Goal: Task Accomplishment & Management: Use online tool/utility

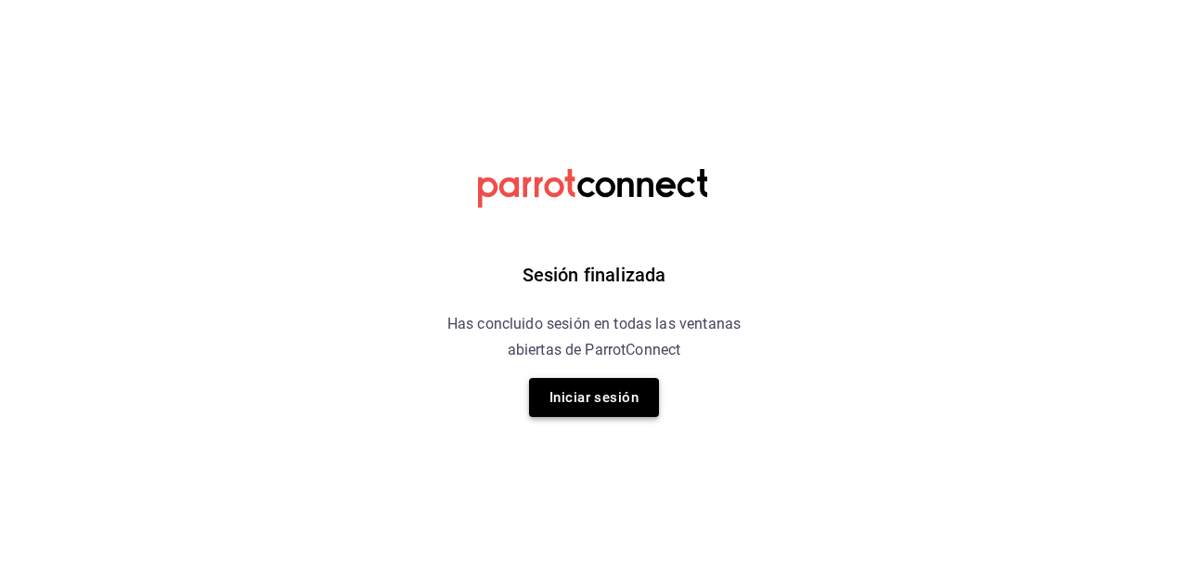
click at [569, 400] on button "Iniciar sesión" at bounding box center [594, 397] width 130 height 39
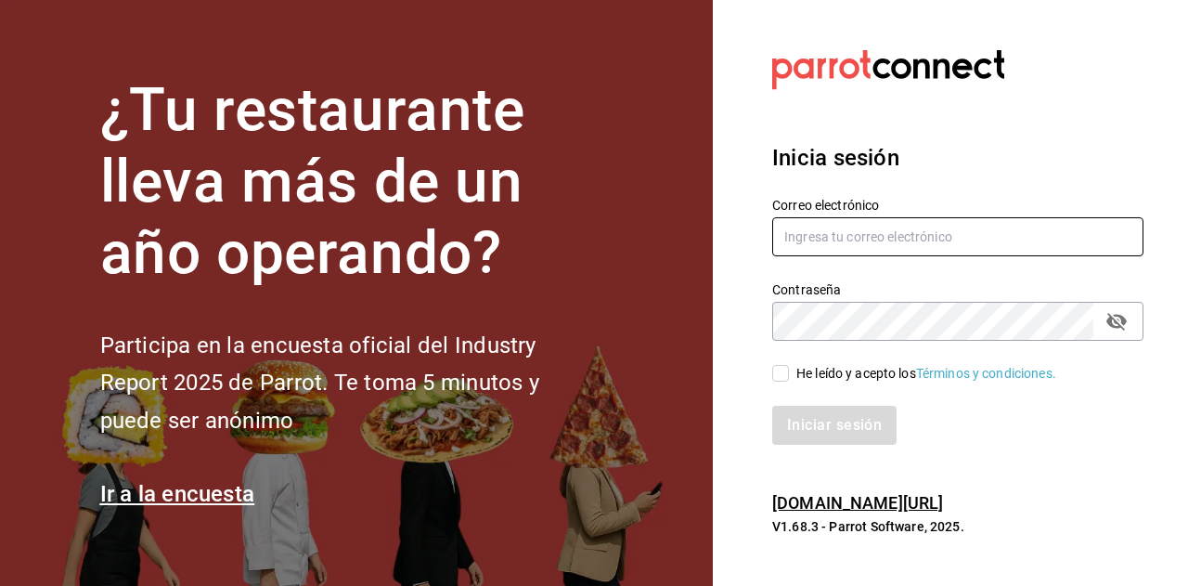
click at [839, 230] on input "text" at bounding box center [957, 236] width 371 height 39
type input "ramiroperazab@hotmail.com"
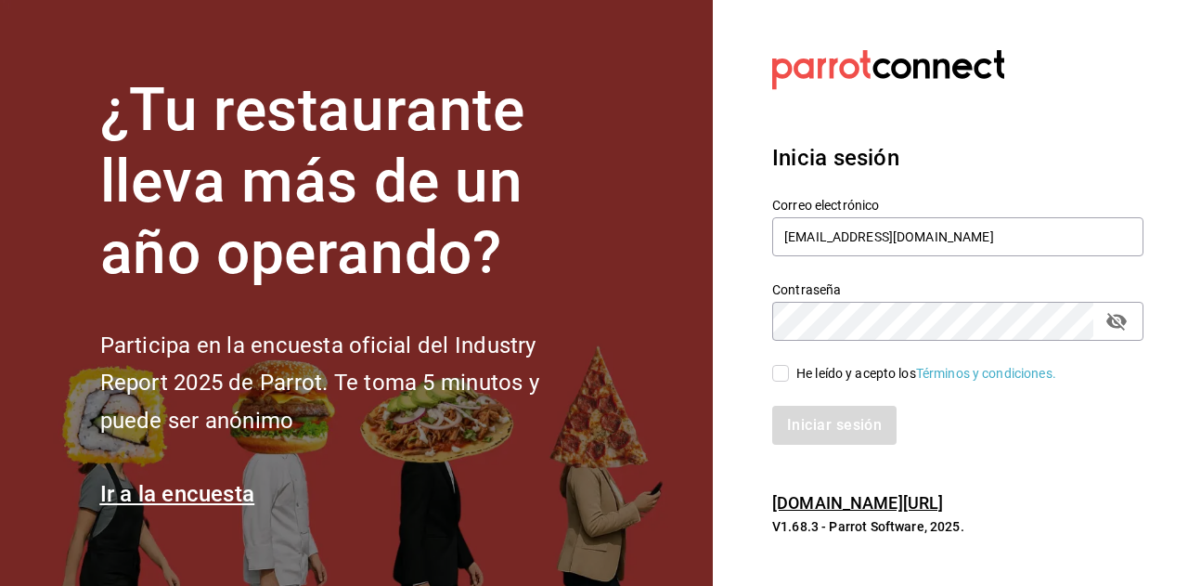
click at [798, 367] on div "He leído y acepto los Términos y condiciones." at bounding box center [926, 373] width 260 height 19
click at [789, 367] on input "He leído y acepto los Términos y condiciones." at bounding box center [780, 373] width 17 height 17
checkbox input "true"
click at [809, 424] on button "Iniciar sesión" at bounding box center [835, 425] width 126 height 39
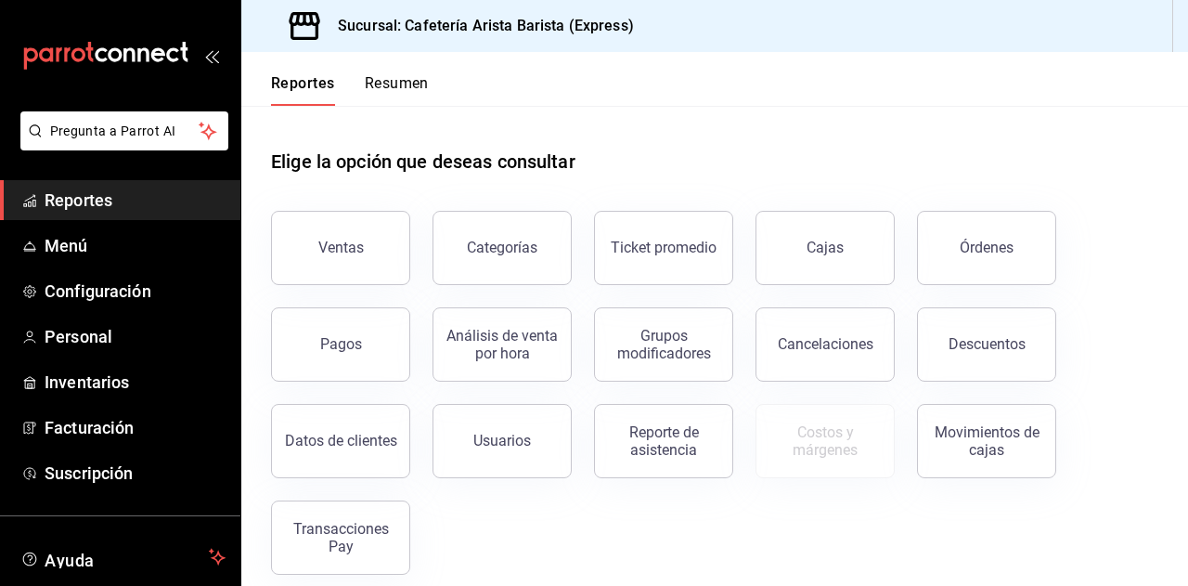
click at [399, 86] on button "Resumen" at bounding box center [397, 90] width 64 height 32
click at [395, 90] on button "Resumen" at bounding box center [397, 90] width 64 height 32
